Goal: Task Accomplishment & Management: Manage account settings

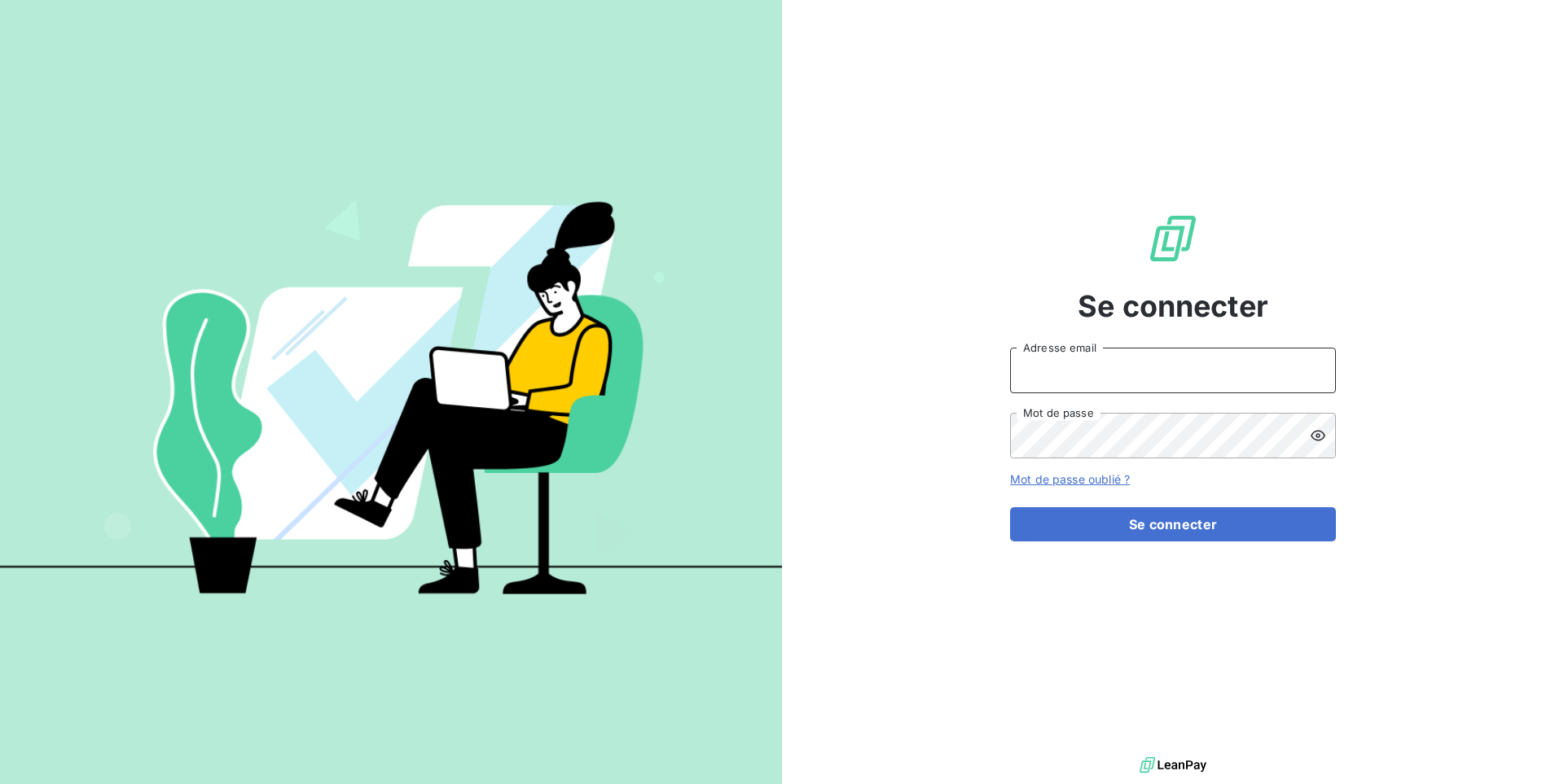
click at [1232, 382] on input "Adresse email" at bounding box center [1173, 370] width 326 height 46
paste input "sodifo"
type input "admin@sodifo"
click at [1199, 535] on button "Se connecter" at bounding box center [1173, 524] width 326 height 34
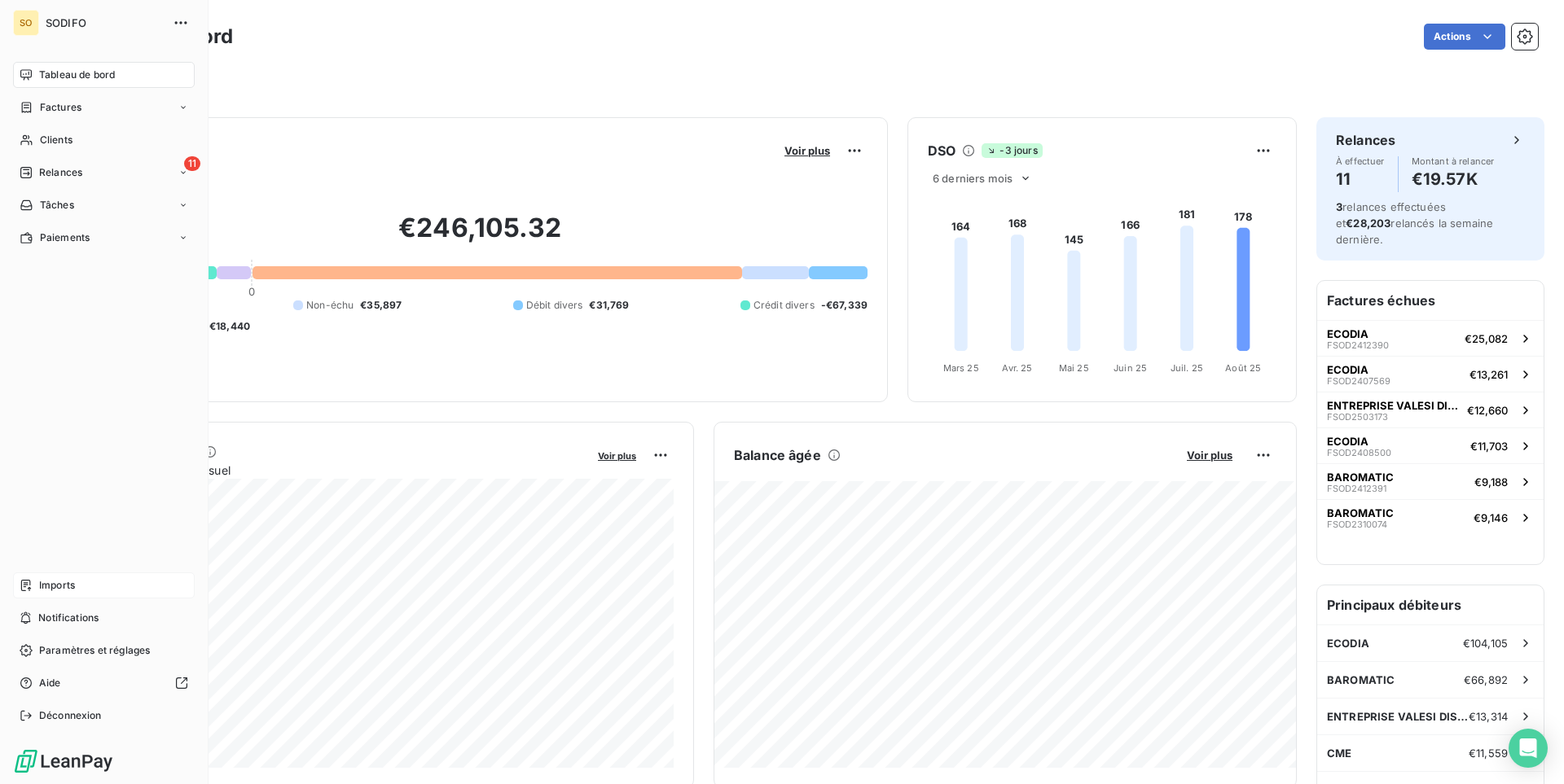
click at [55, 583] on span "Imports" at bounding box center [57, 585] width 36 height 15
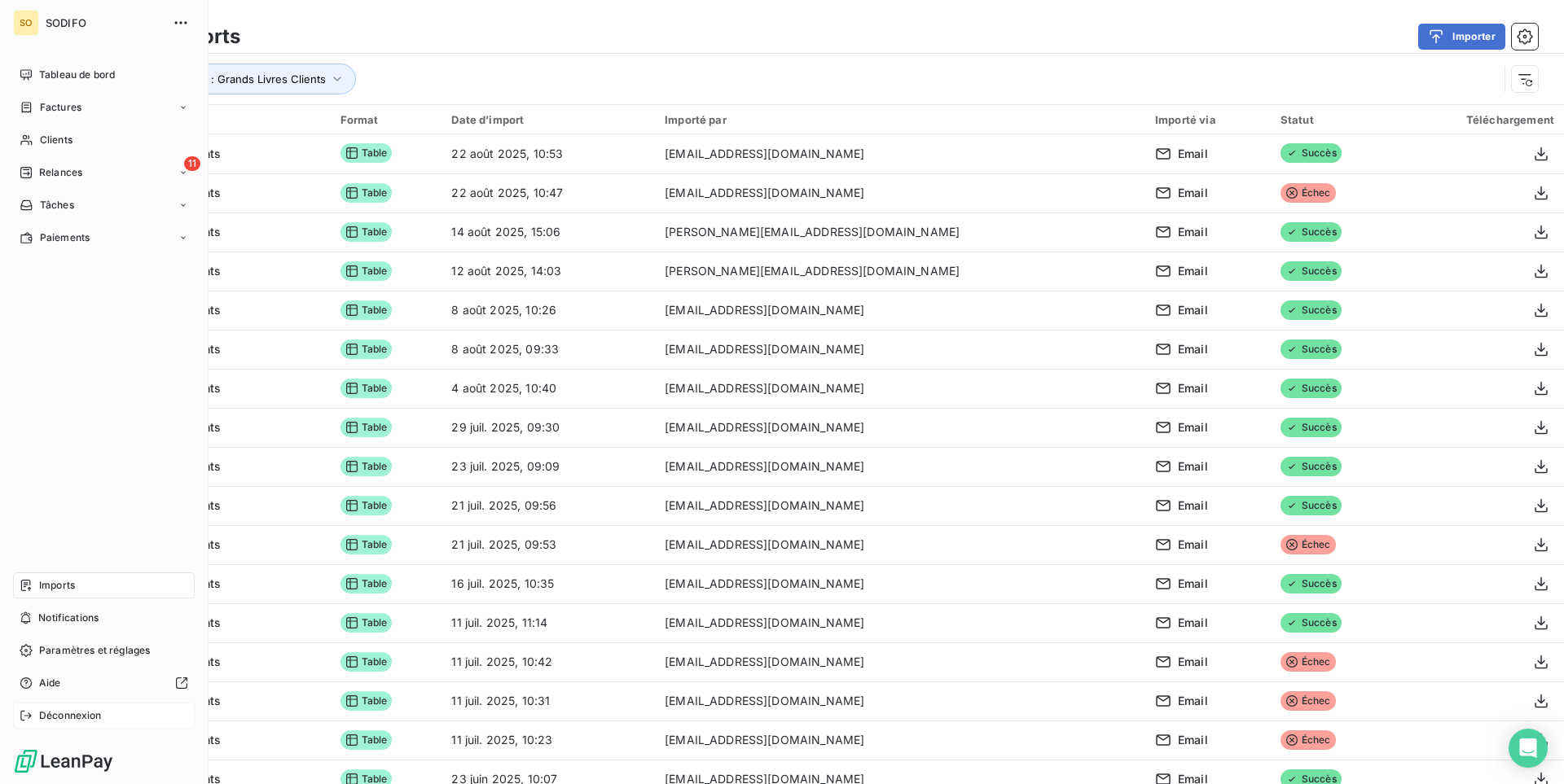
click at [92, 721] on span "Déconnexion" at bounding box center [70, 716] width 62 height 15
